Goal: Navigation & Orientation: Understand site structure

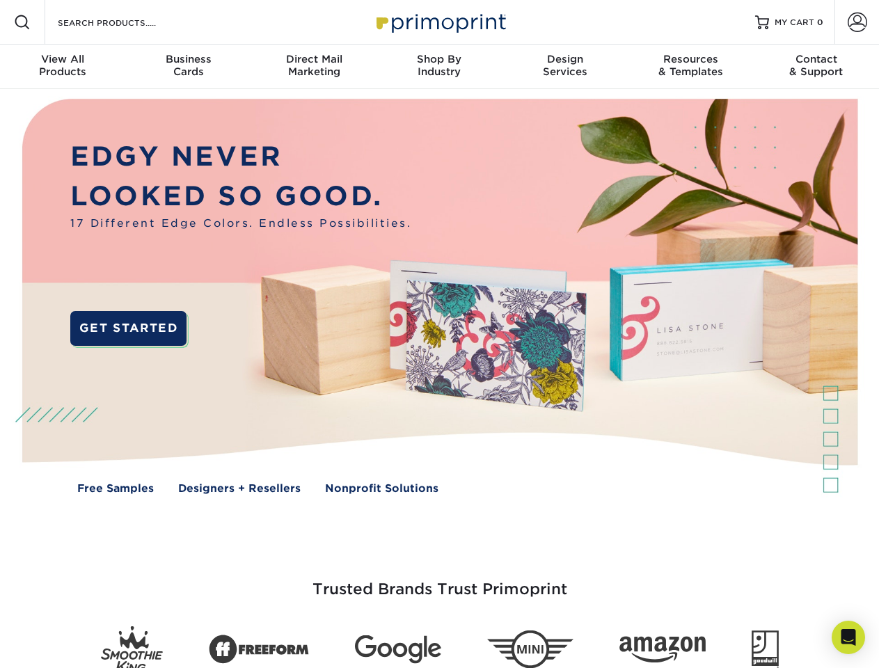
click at [439, 334] on img at bounding box center [439, 306] width 870 height 435
click at [22, 22] on span at bounding box center [22, 22] width 17 height 17
click at [857, 22] on span at bounding box center [857, 22] width 19 height 19
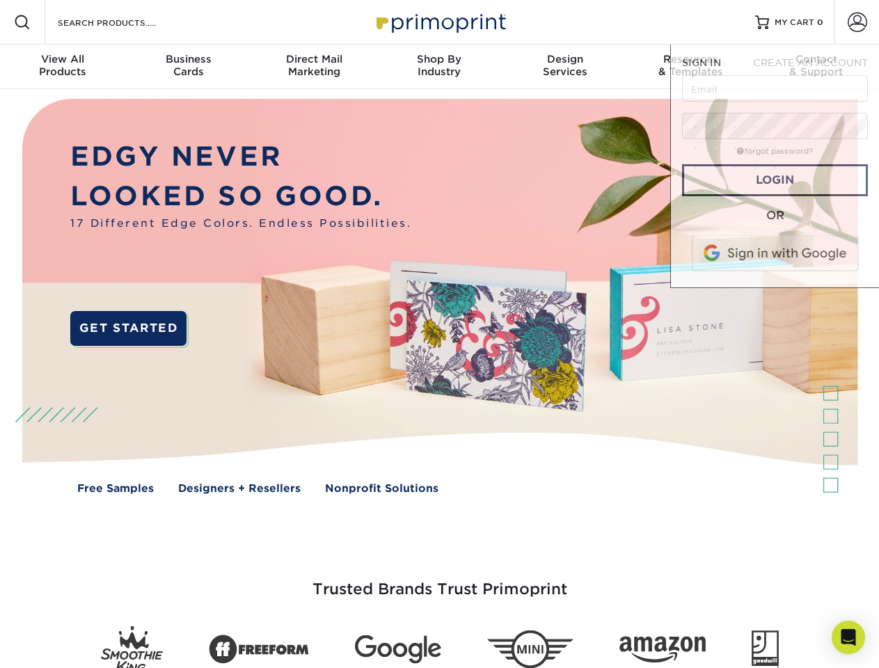
click at [63, 67] on div "View All Products" at bounding box center [62, 65] width 125 height 25
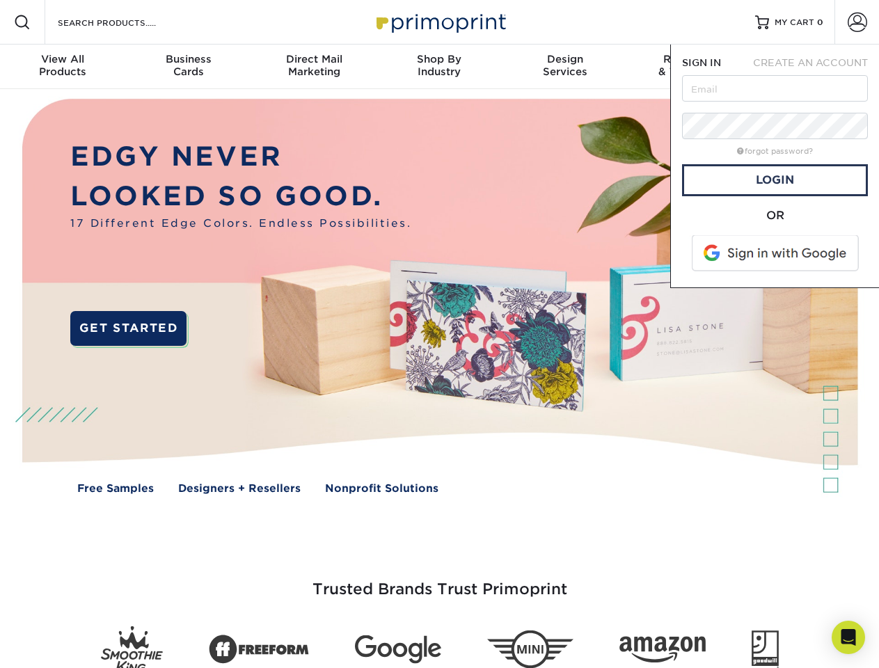
click at [188, 67] on div "Business Cards" at bounding box center [187, 65] width 125 height 25
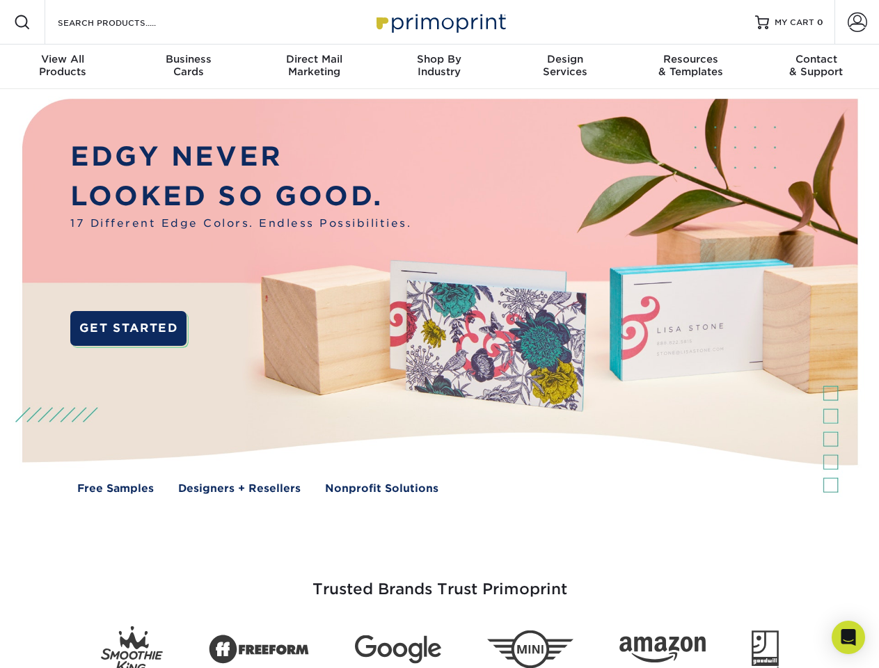
click at [314, 67] on div "Direct Mail Marketing" at bounding box center [313, 65] width 125 height 25
click at [439, 67] on div "Shop By Industry" at bounding box center [439, 65] width 125 height 25
click at [565, 67] on div "Design Services" at bounding box center [565, 65] width 125 height 25
click at [691, 67] on div "Resources & Templates" at bounding box center [690, 65] width 125 height 25
click at [817, 67] on div "Contact & Support" at bounding box center [816, 65] width 125 height 25
